Goal: Information Seeking & Learning: Find specific page/section

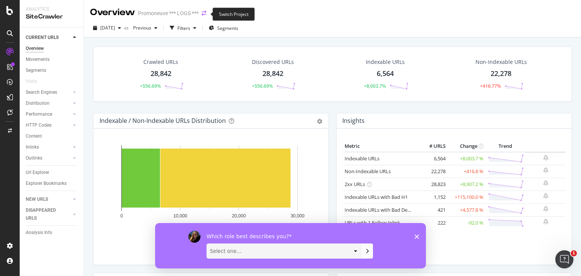
click at [205, 14] on icon "arrow-right-arrow-left" at bounding box center [204, 13] width 5 height 5
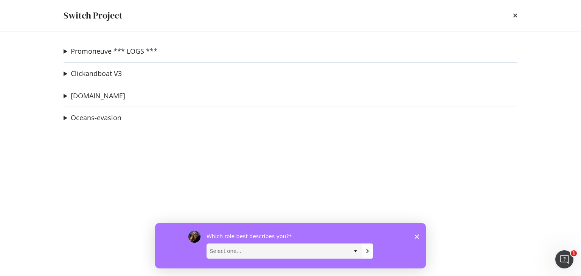
click at [63, 52] on div "Promoneuve *** LOGS *** PN crawl 2 Ad-Hoc Project recette-dev Ad-Hoc Project Cl…" at bounding box center [290, 153] width 484 height 245
click at [65, 51] on summary "Promoneuve *** LOGS ***" at bounding box center [111, 52] width 94 height 10
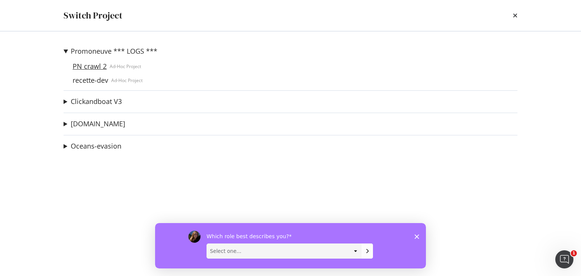
click at [78, 64] on link "PN crawl 2" at bounding box center [90, 66] width 40 height 8
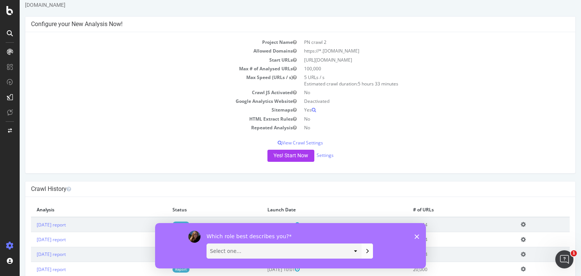
scroll to position [43, 0]
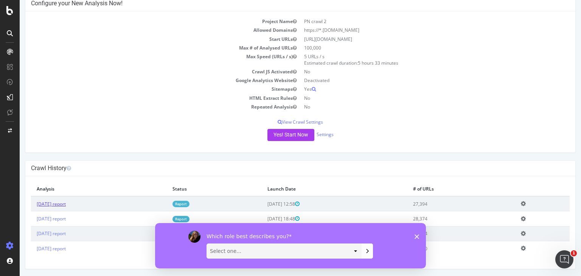
click at [66, 202] on link "[DATE] report" at bounding box center [51, 204] width 29 height 6
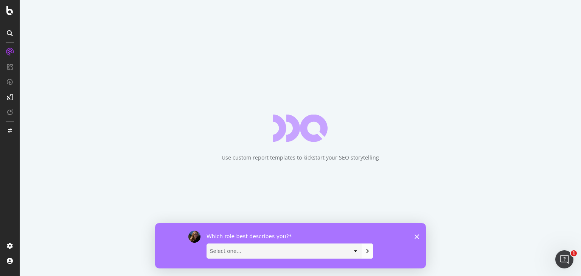
click at [418, 237] on polygon "Fermer l'enquête" at bounding box center [417, 236] width 5 height 5
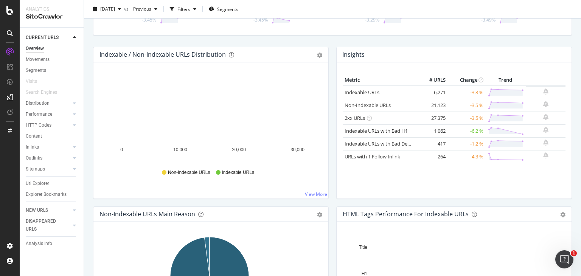
scroll to position [114, 0]
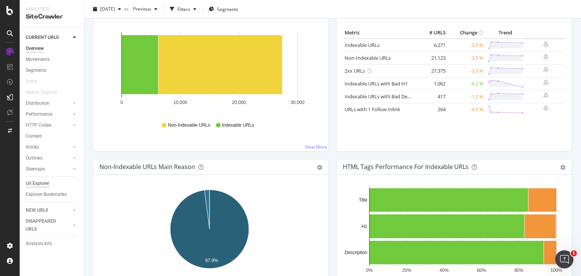
click at [40, 183] on div "Url Explorer" at bounding box center [37, 184] width 23 height 8
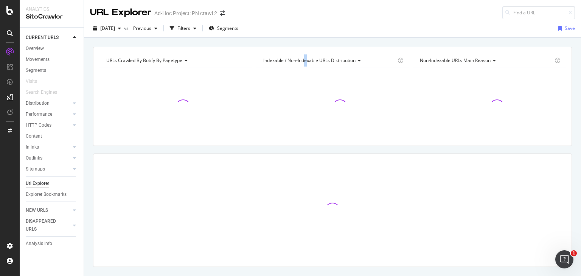
drag, startPoint x: 40, startPoint y: 183, endPoint x: 305, endPoint y: 48, distance: 296.7
click at [305, 48] on div "URLs Crawled By Botify By pagetype Chart (by Value) Table Expand Export as CSV …" at bounding box center [332, 96] width 479 height 99
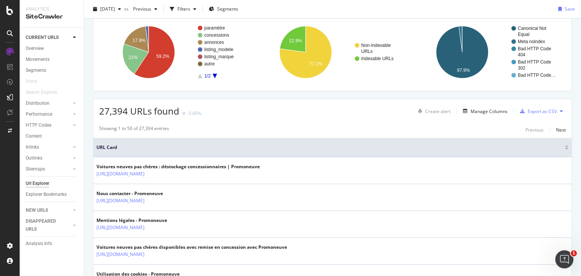
scroll to position [93, 0]
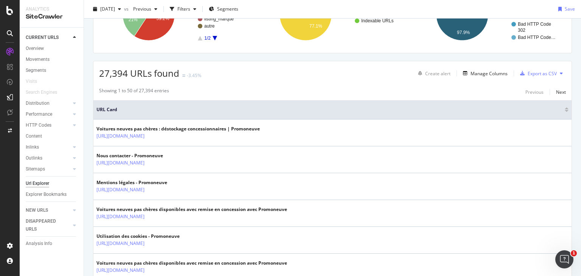
click at [157, 112] on span "URL Card" at bounding box center [329, 109] width 467 height 7
click at [113, 111] on span "URL Card" at bounding box center [329, 109] width 467 height 7
click at [156, 114] on th "URL Card" at bounding box center [332, 109] width 478 height 19
click at [475, 75] on div "Manage Columns" at bounding box center [489, 73] width 37 height 6
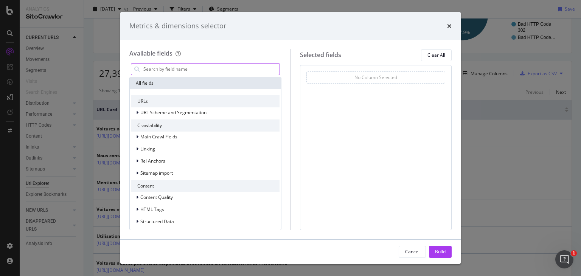
click at [199, 64] on input "modal" at bounding box center [211, 69] width 137 height 11
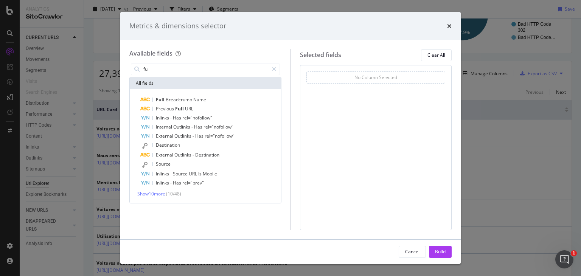
type input "f"
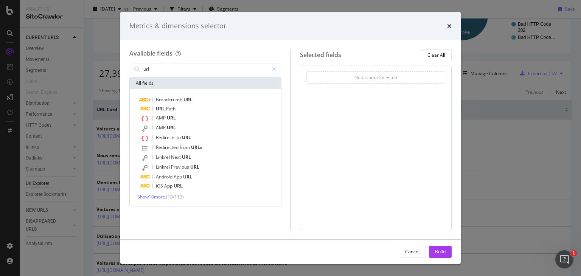
type input "url"
drag, startPoint x: 275, startPoint y: 27, endPoint x: 265, endPoint y: 81, distance: 54.8
click at [265, 81] on div "Metrics & dimensions selector Available fields url All fields Breadcrumb URL UR…" at bounding box center [290, 138] width 341 height 252
click at [452, 27] on div "Metrics & dimensions selector" at bounding box center [290, 26] width 341 height 28
click at [451, 26] on icon "times" at bounding box center [449, 26] width 5 height 6
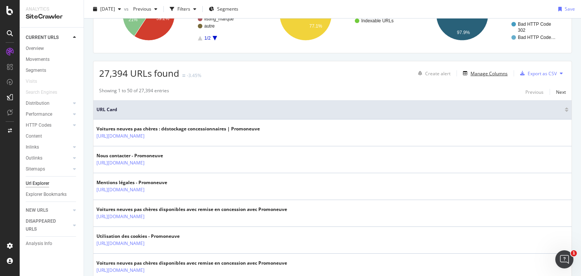
scroll to position [0, 0]
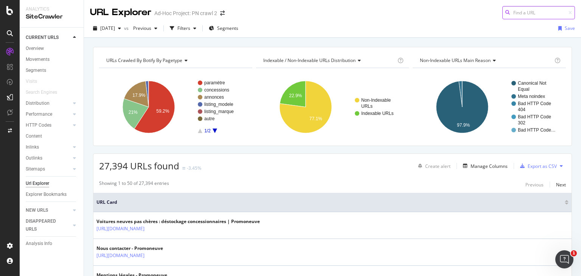
click at [524, 12] on input at bounding box center [539, 12] width 73 height 13
click at [199, 28] on div "button" at bounding box center [194, 28] width 9 height 5
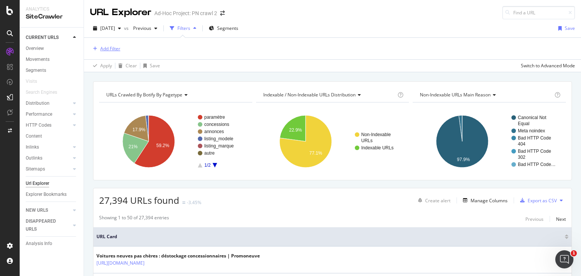
click at [106, 48] on div "Add Filter" at bounding box center [110, 48] width 20 height 6
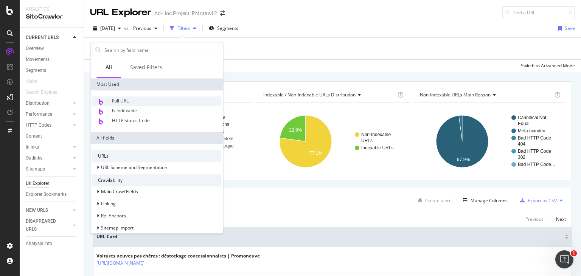
click at [126, 98] on span "Full URL" at bounding box center [120, 101] width 17 height 6
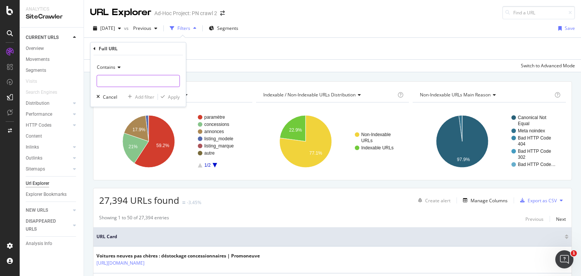
click at [117, 76] on input "text" at bounding box center [138, 81] width 82 height 12
type input "rubrique"
click at [119, 69] on icon at bounding box center [117, 67] width 5 height 5
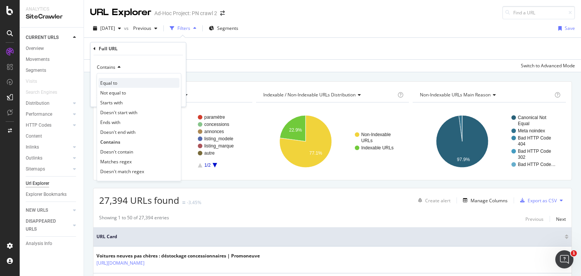
click at [119, 87] on div "Equal to" at bounding box center [138, 83] width 81 height 10
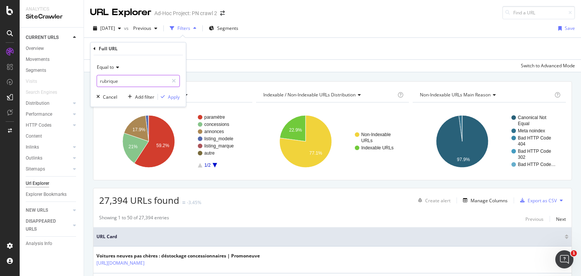
click at [107, 81] on input "rubrique" at bounding box center [133, 81] width 72 height 12
paste input "[URL][DOMAIN_NAME]?"
type input "[URL][DOMAIN_NAME]"
click at [171, 96] on div "Apply" at bounding box center [174, 97] width 12 height 6
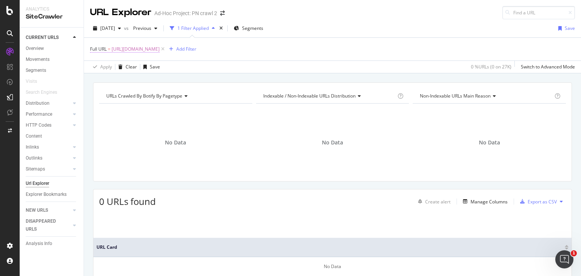
click at [117, 49] on span "[URL][DOMAIN_NAME]" at bounding box center [136, 49] width 48 height 11
click at [117, 49] on div "Full URL" at bounding box center [108, 48] width 19 height 6
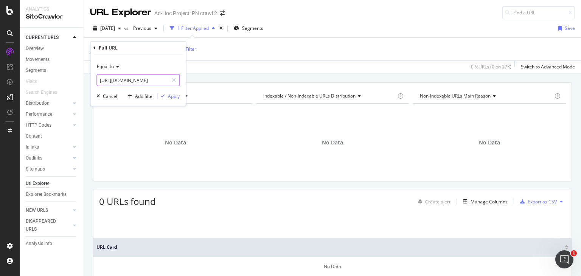
click at [124, 79] on input "[URL][DOMAIN_NAME]" at bounding box center [133, 80] width 72 height 12
click at [130, 80] on input "[URL][DOMAIN_NAME]" at bounding box center [133, 80] width 72 height 12
type input "[URL][DOMAIN_NAME]"
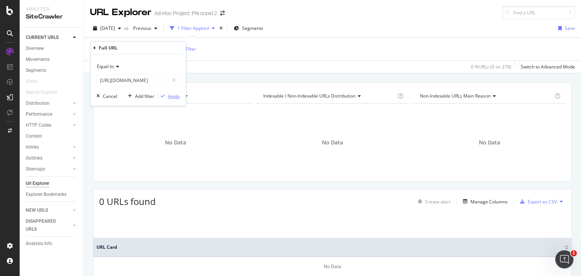
click at [174, 98] on div "Apply" at bounding box center [174, 96] width 12 height 6
click at [160, 48] on span "[URL][DOMAIN_NAME]" at bounding box center [136, 49] width 48 height 11
click at [102, 67] on span "Equal to" at bounding box center [105, 66] width 17 height 6
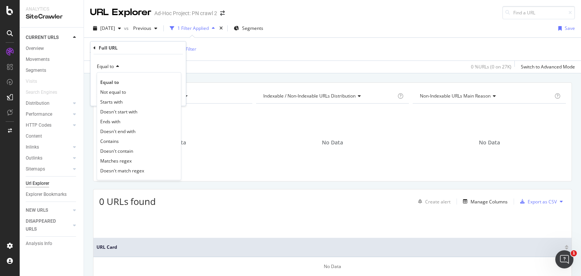
click at [133, 63] on div "Equal to" at bounding box center [137, 67] width 83 height 12
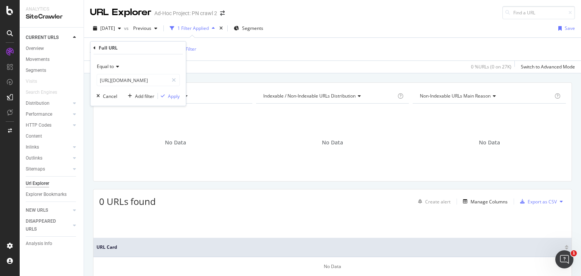
click at [109, 67] on span "Equal to" at bounding box center [105, 66] width 17 height 6
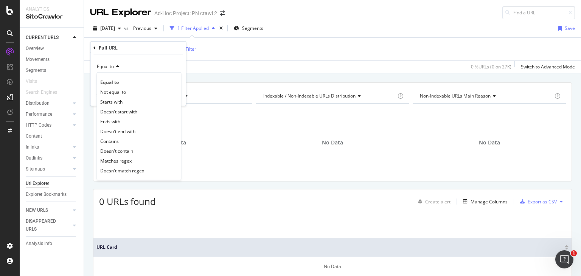
click at [198, 59] on div "Full URL = [URL][DOMAIN_NAME] Add Filter" at bounding box center [332, 49] width 485 height 23
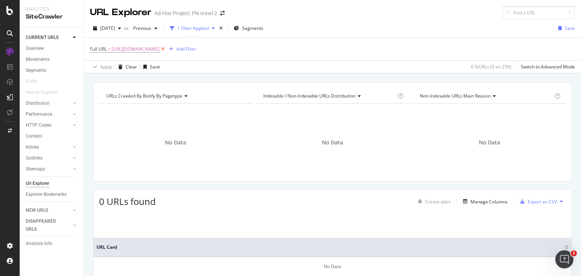
click at [166, 48] on icon at bounding box center [163, 49] width 6 height 8
